Goal: Check status

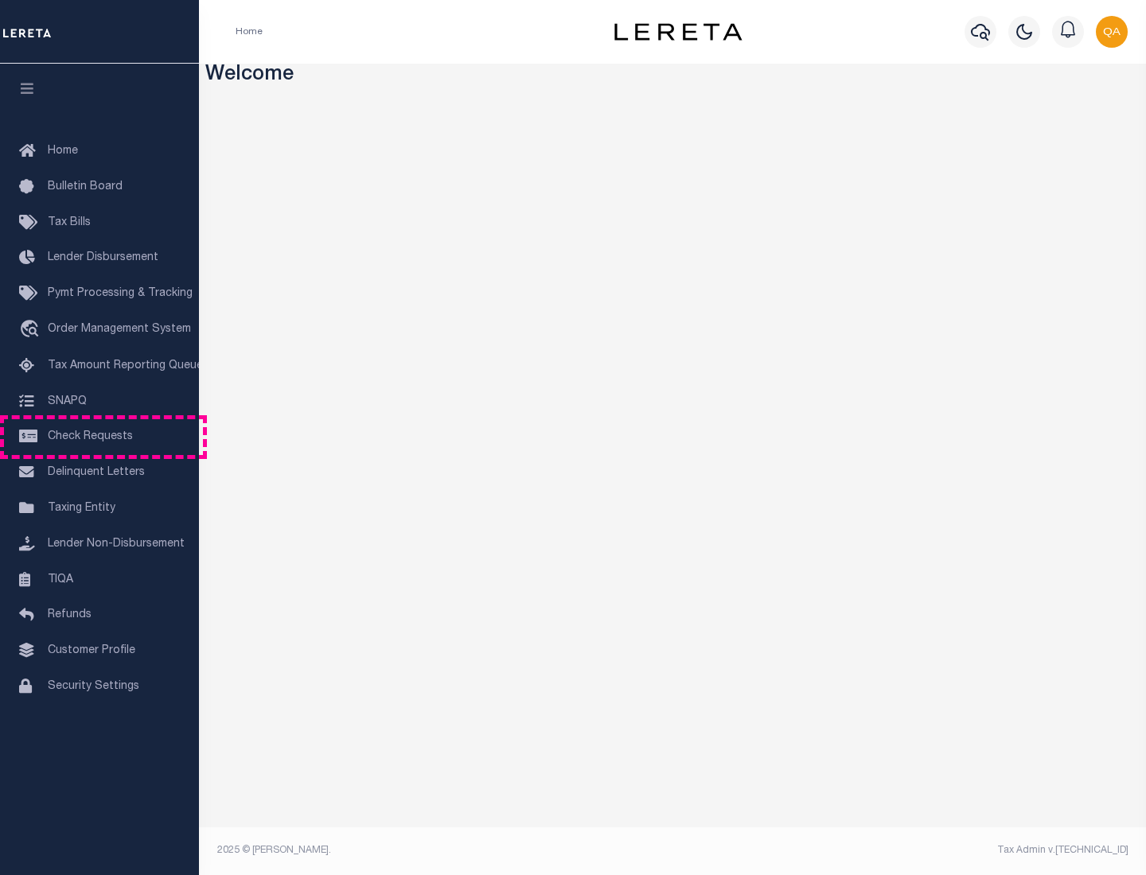
click at [99, 437] on span "Check Requests" at bounding box center [90, 436] width 85 height 11
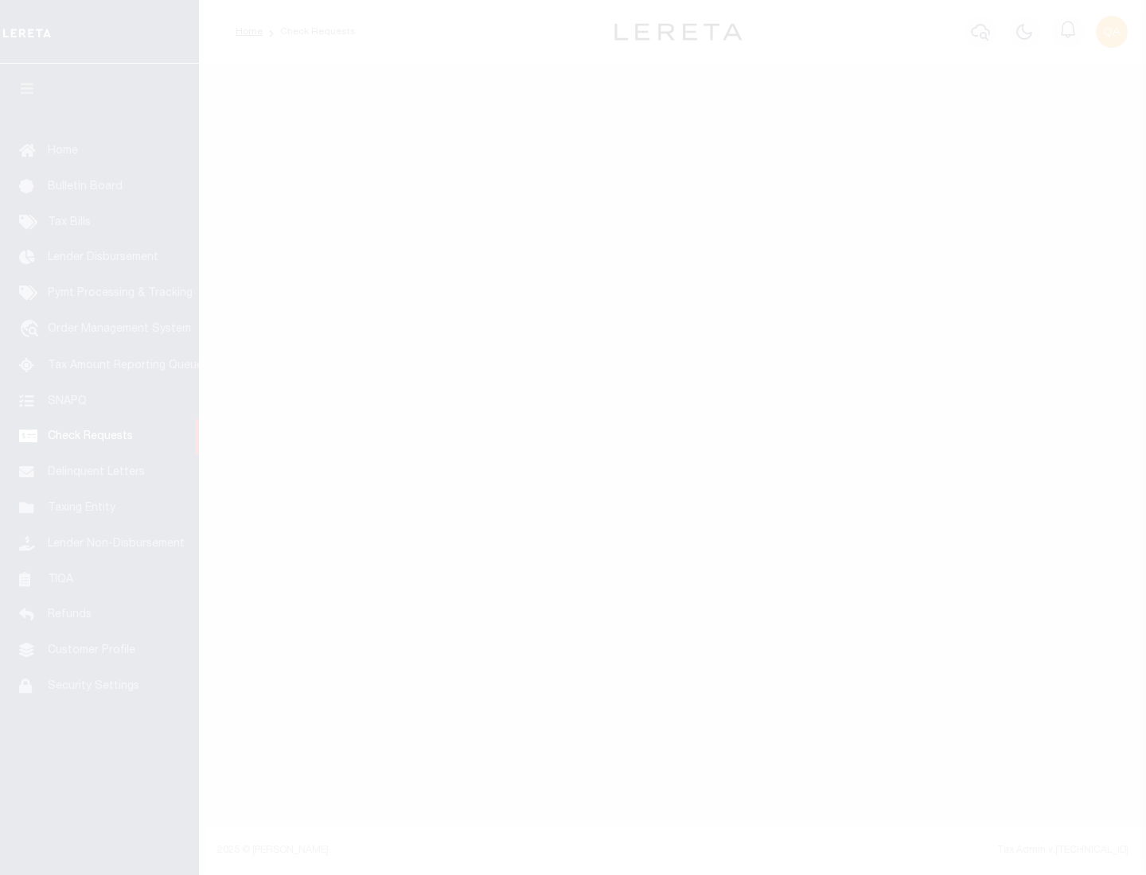
select select "50"
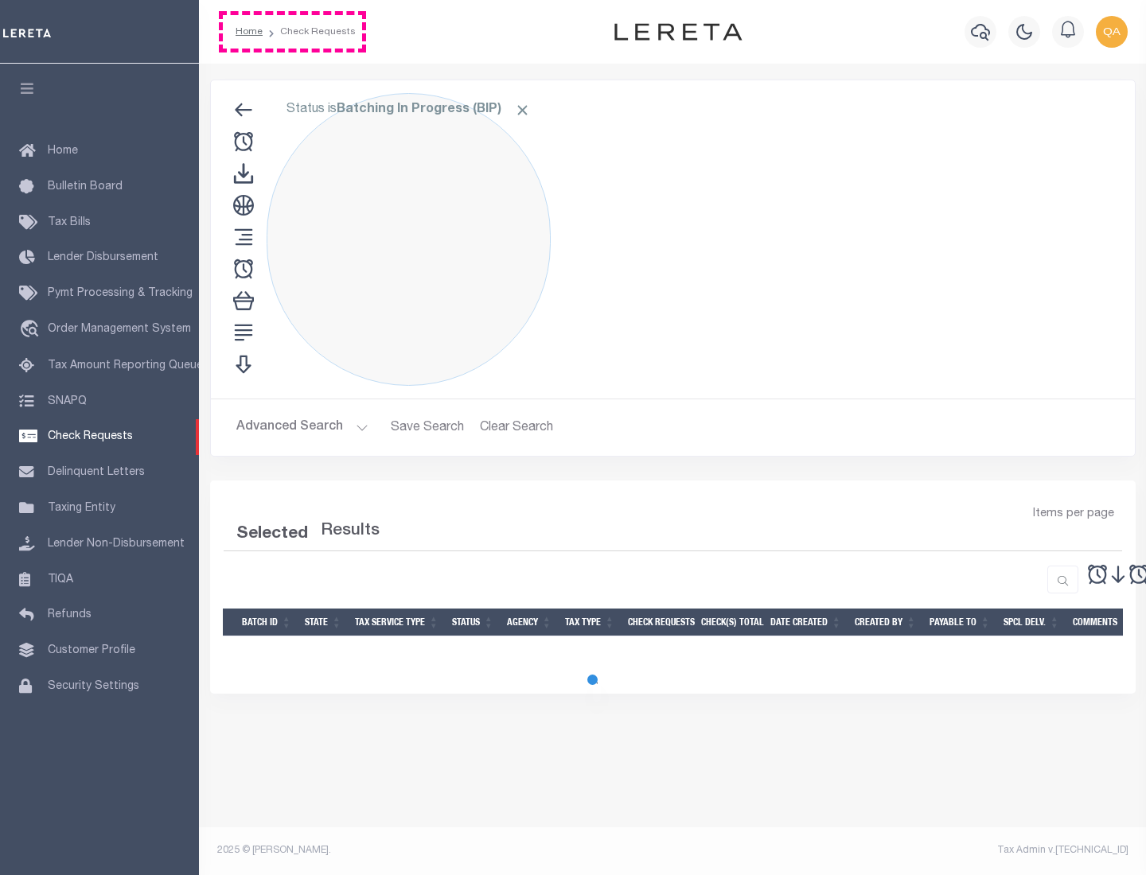
select select "50"
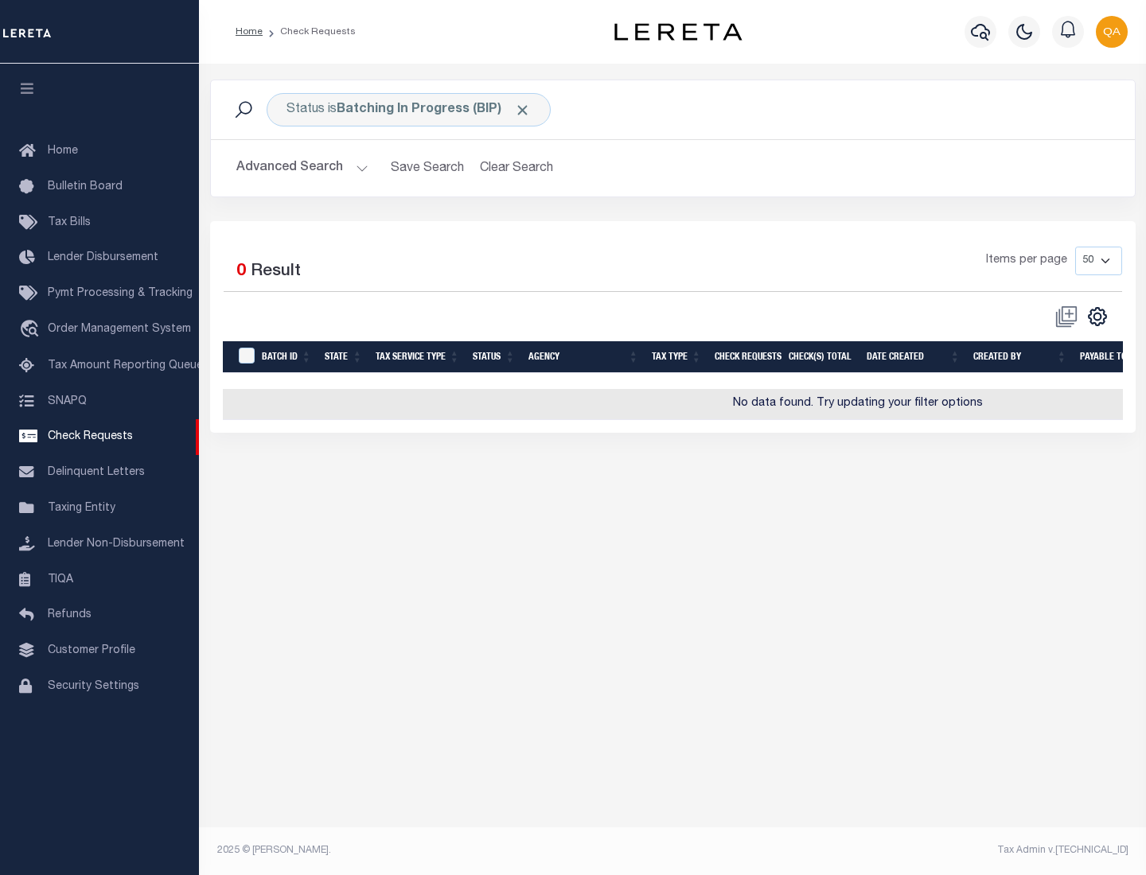
click at [523, 110] on span "Click to Remove" at bounding box center [522, 110] width 17 height 17
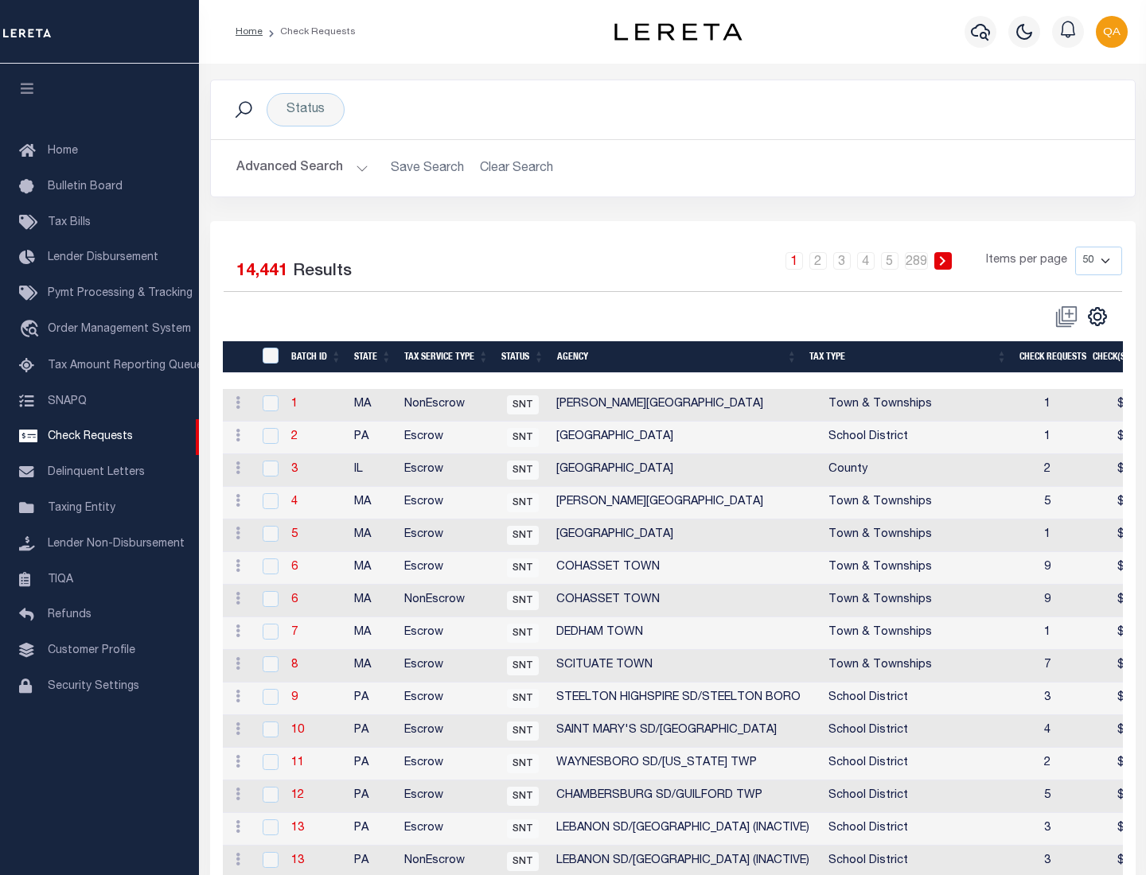
scroll to position [767, 0]
